Goal: Information Seeking & Learning: Learn about a topic

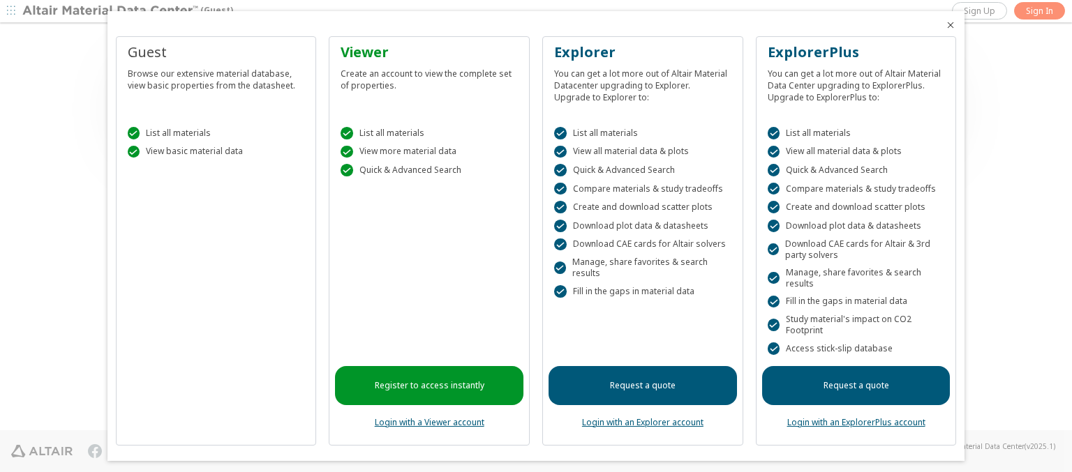
click at [945, 25] on icon "Close" at bounding box center [950, 25] width 11 height 11
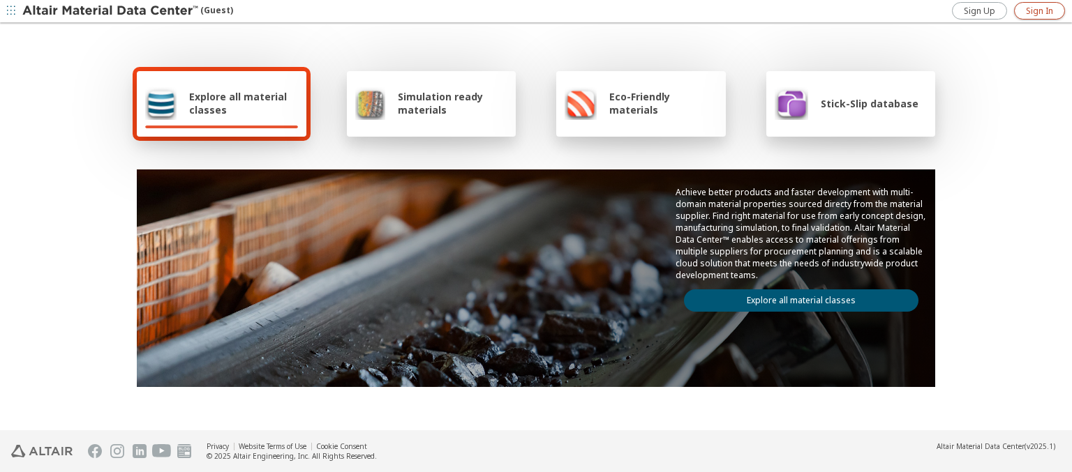
click at [1039, 10] on span "Sign In" at bounding box center [1039, 11] width 27 height 11
click at [111, 11] on img at bounding box center [111, 11] width 178 height 14
click at [238, 103] on span "Explore all material classes" at bounding box center [243, 103] width 109 height 27
click at [796, 297] on link "Explore all material classes" at bounding box center [801, 301] width 234 height 22
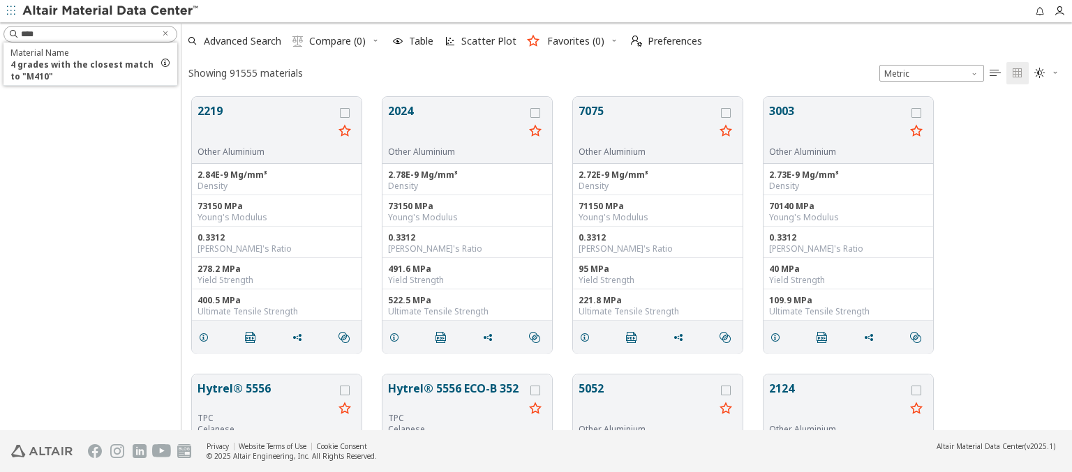
scroll to position [334, 879]
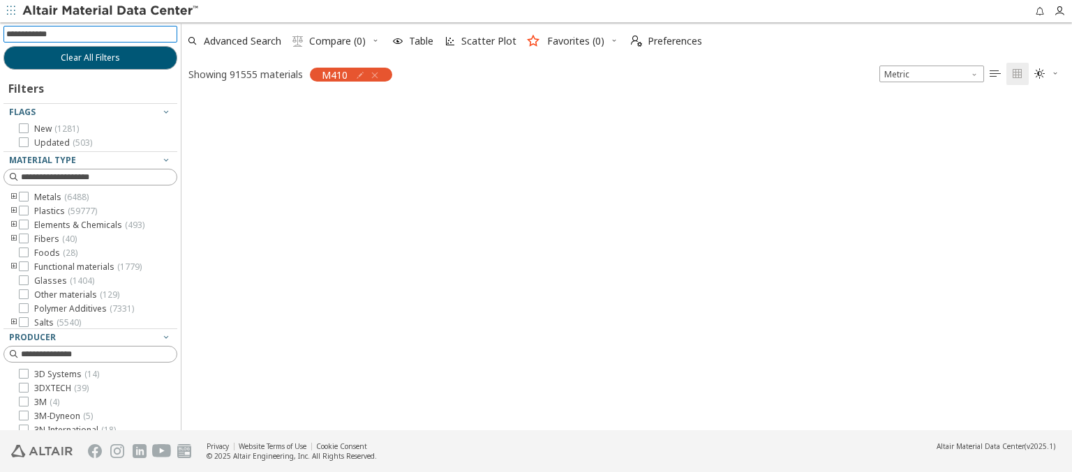
scroll to position [331, 879]
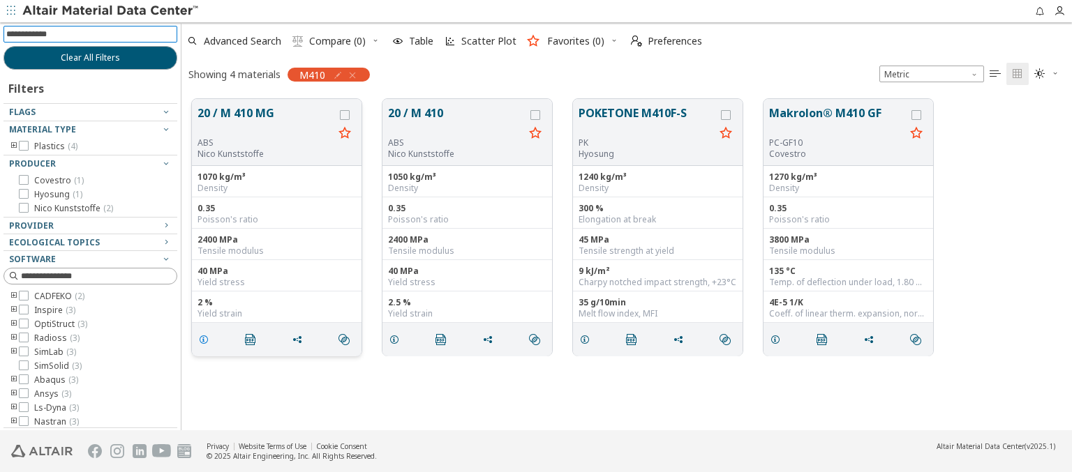
click at [206, 338] on icon "grid" at bounding box center [203, 339] width 11 height 11
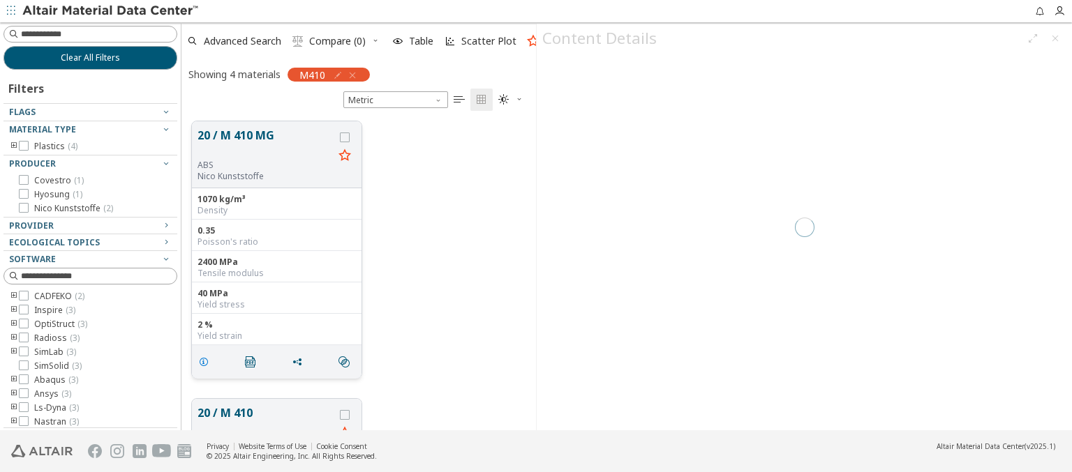
scroll to position [309, 343]
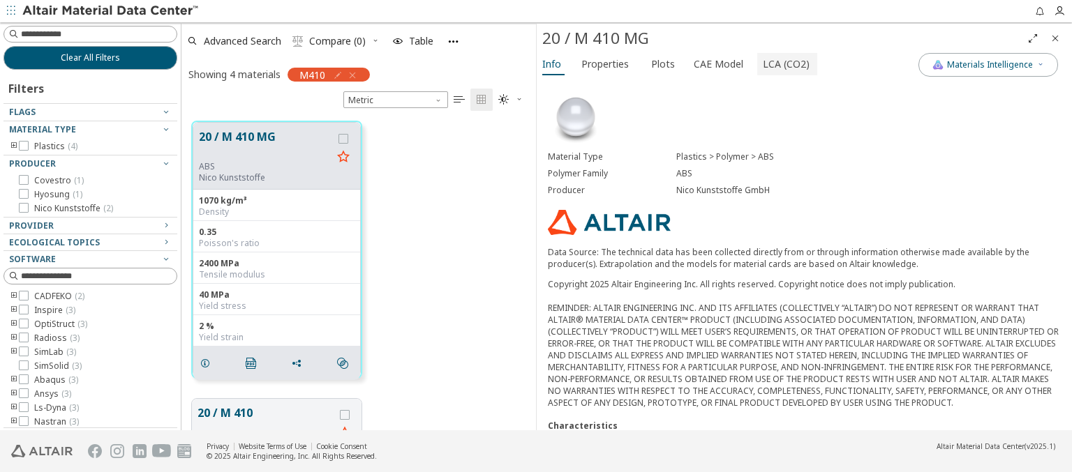
click at [778, 64] on span "LCA (CO2)" at bounding box center [786, 64] width 47 height 22
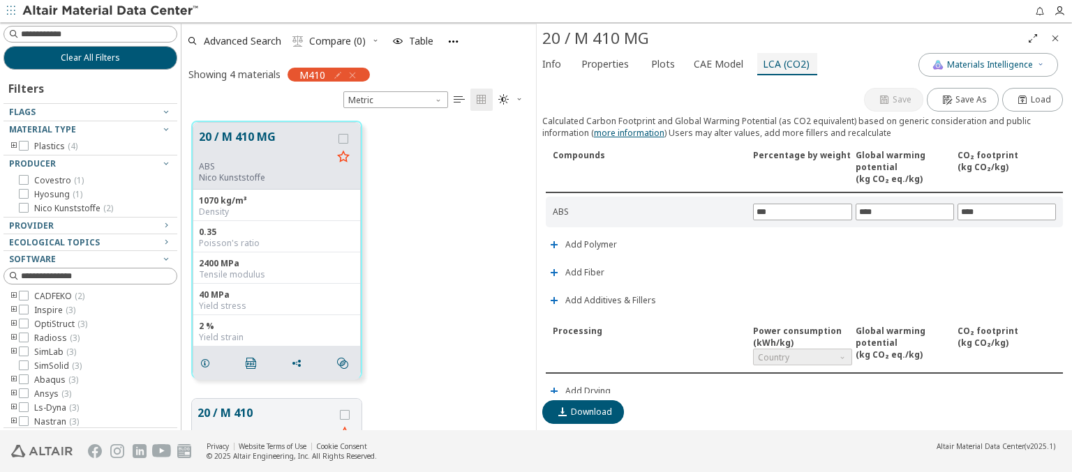
scroll to position [327, 0]
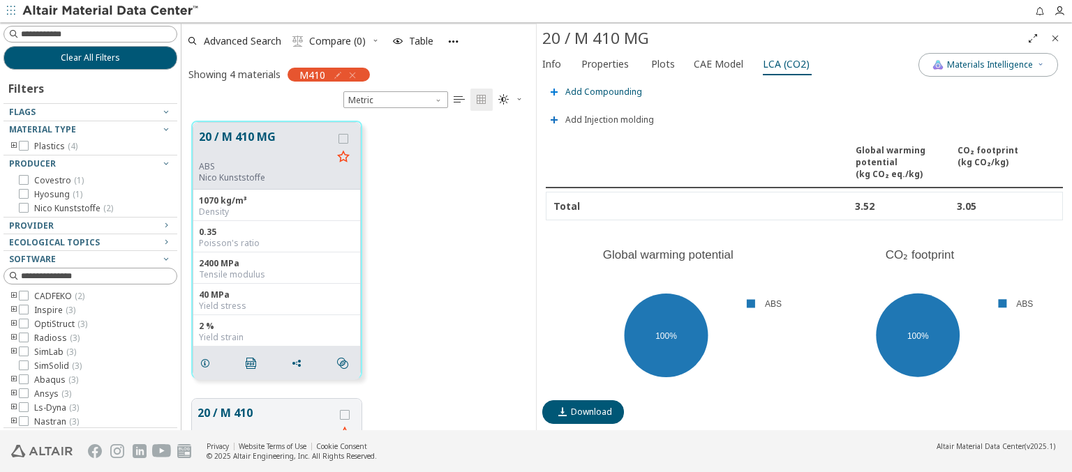
click at [602, 88] on span "Add Compounding" at bounding box center [603, 92] width 77 height 8
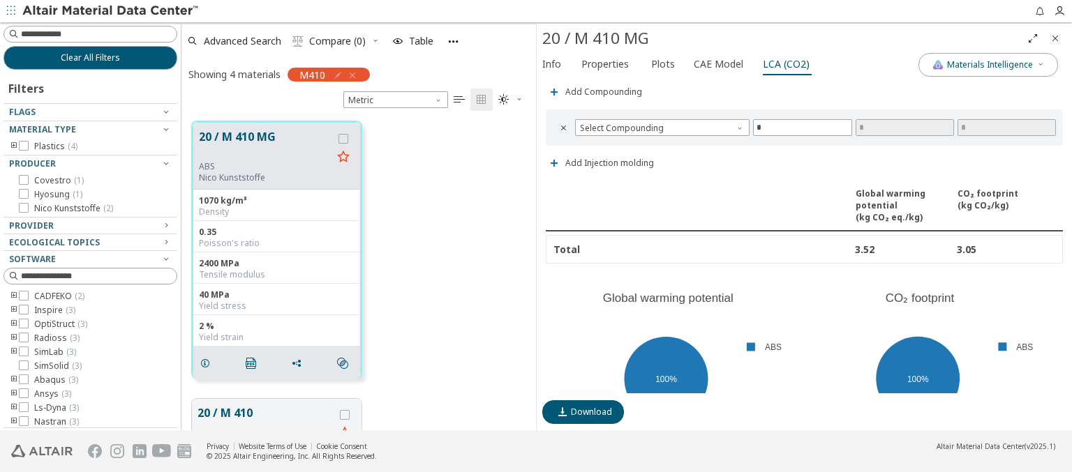
click at [797, 38] on span "Country" at bounding box center [802, 30] width 98 height 17
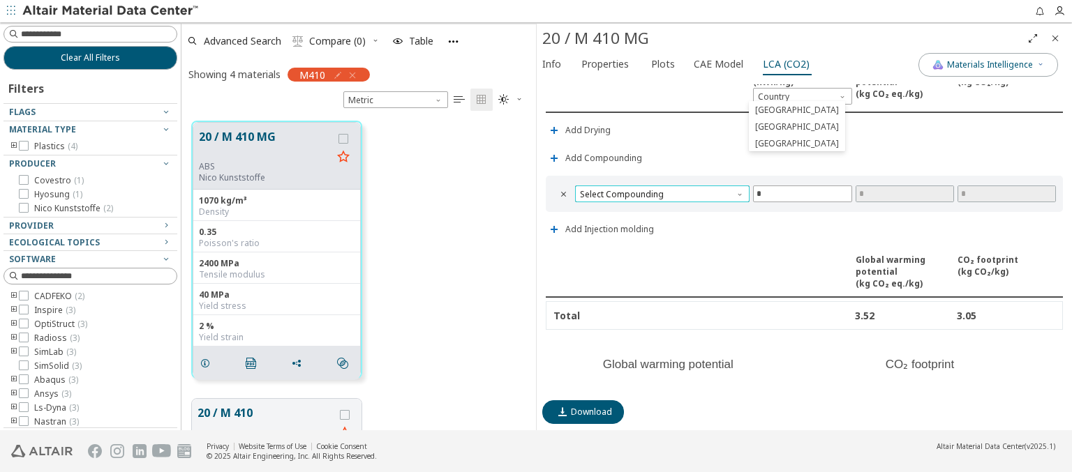
click at [660, 190] on span "Select Compounding" at bounding box center [662, 194] width 174 height 17
click at [659, 207] on span "Screw extruder" at bounding box center [660, 208] width 159 height 10
click at [660, 190] on span "Screw extruder" at bounding box center [662, 194] width 174 height 17
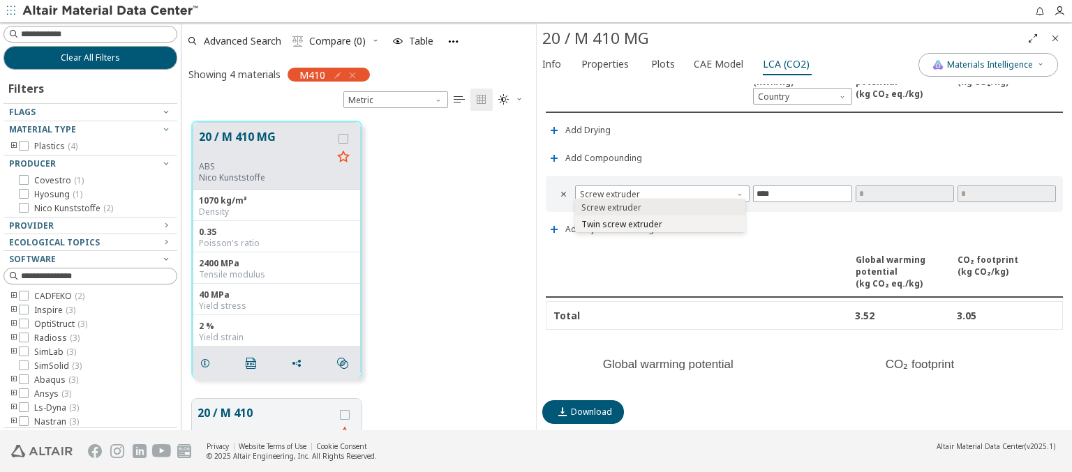
click at [659, 223] on span "Twin screw extruder" at bounding box center [621, 224] width 81 height 11
click at [660, 190] on span "Twin screw extruder" at bounding box center [662, 194] width 174 height 17
click at [1055, 38] on icon "Close" at bounding box center [1055, 38] width 11 height 11
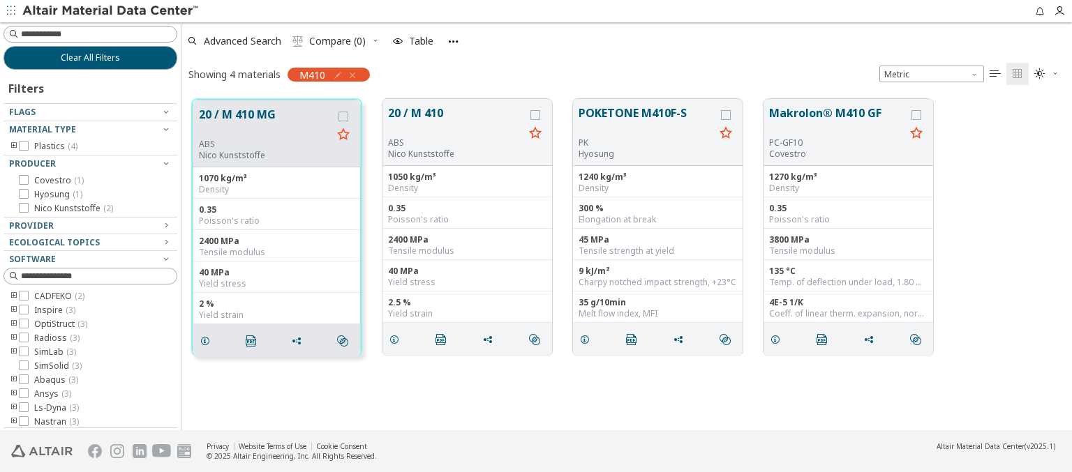
scroll to position [331, 879]
click at [85, 57] on span "Clear All Filters" at bounding box center [90, 57] width 59 height 11
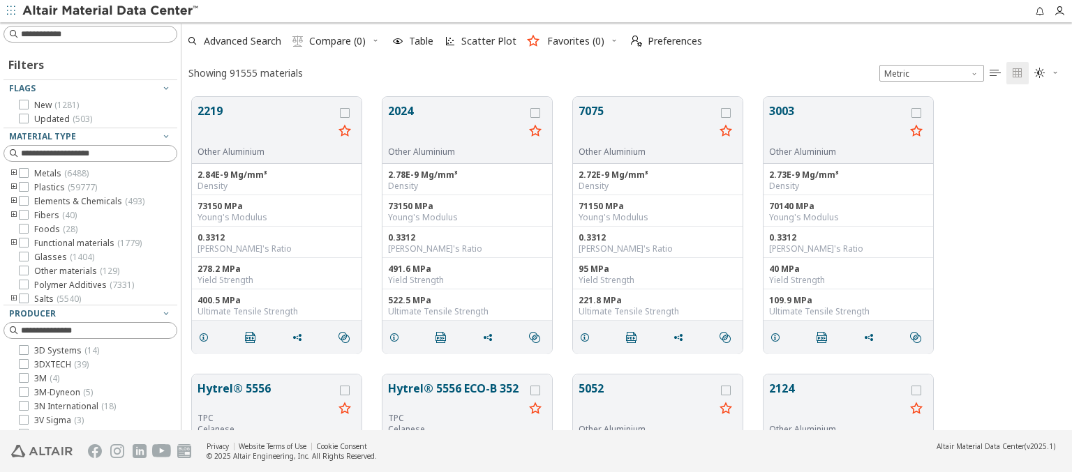
scroll to position [334, 879]
click at [111, 11] on img at bounding box center [111, 11] width 178 height 14
